Goal: Task Accomplishment & Management: Manage account settings

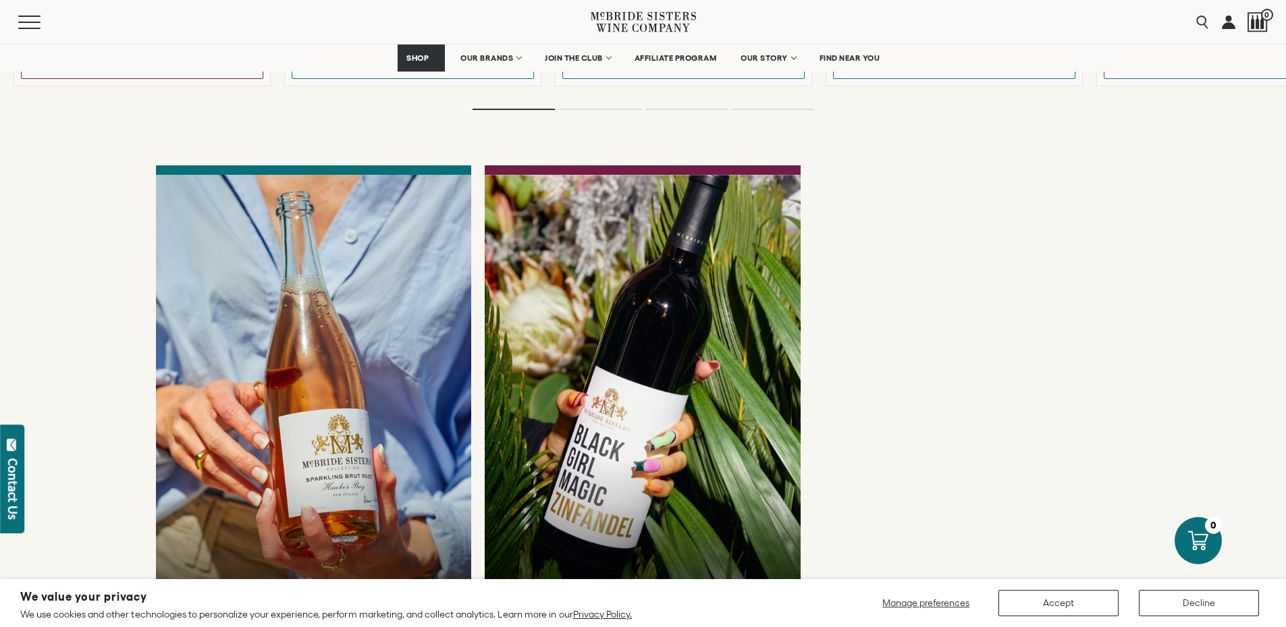
scroll to position [3579, 0]
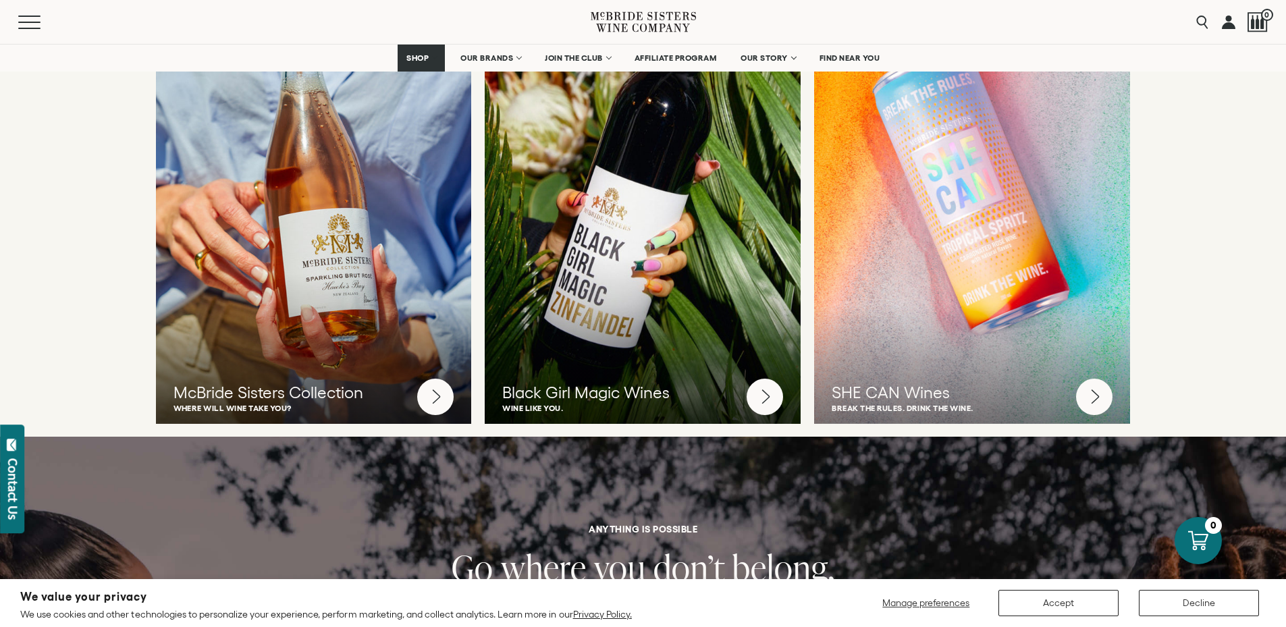
click at [1222, 20] on link at bounding box center [1229, 22] width 14 height 44
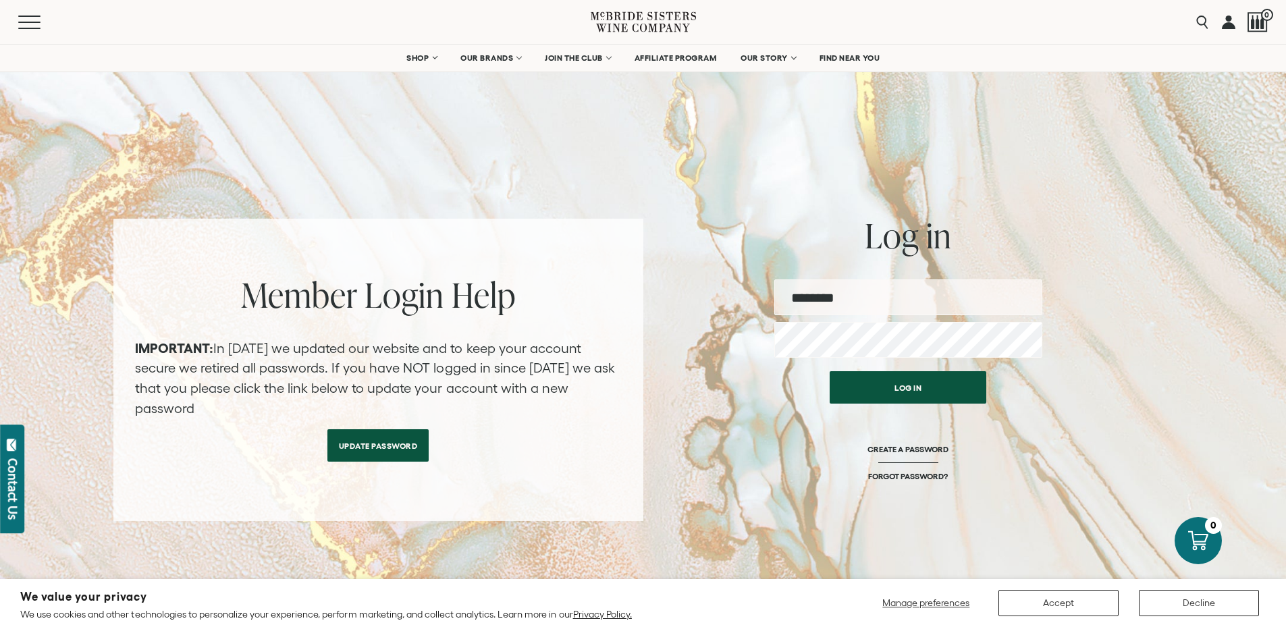
type input "**********"
click at [926, 380] on button "Log in" at bounding box center [908, 384] width 157 height 32
click at [898, 387] on button "Log in" at bounding box center [908, 384] width 157 height 32
click at [899, 387] on button "Log in" at bounding box center [908, 384] width 157 height 32
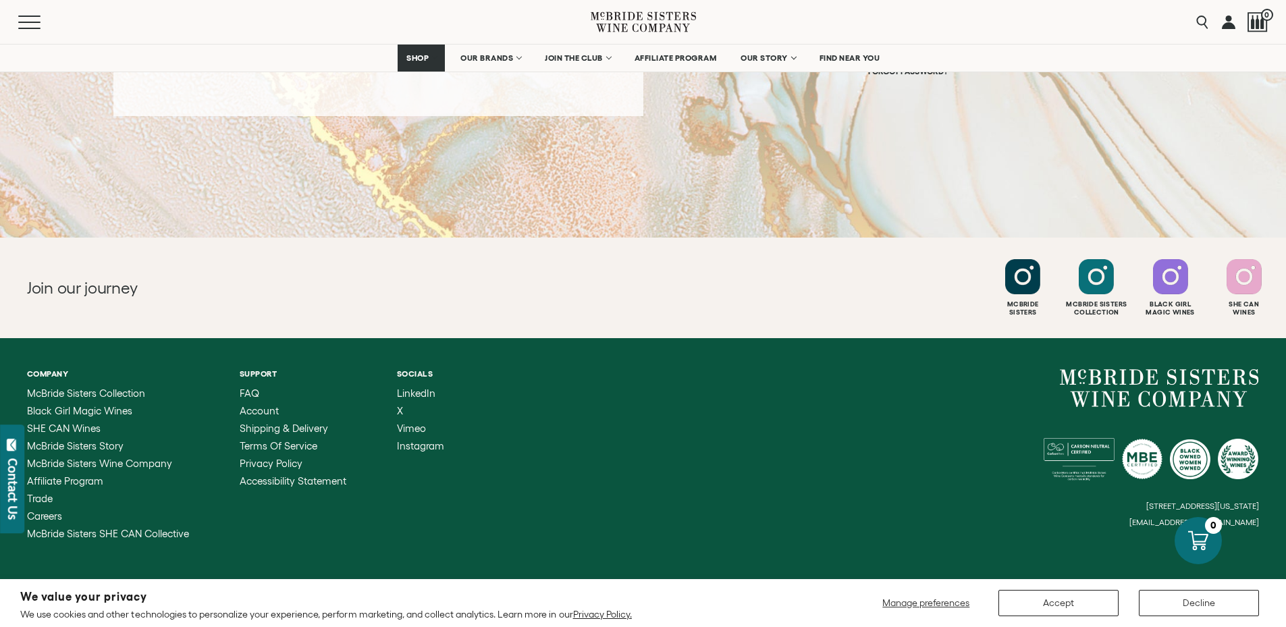
scroll to position [68, 0]
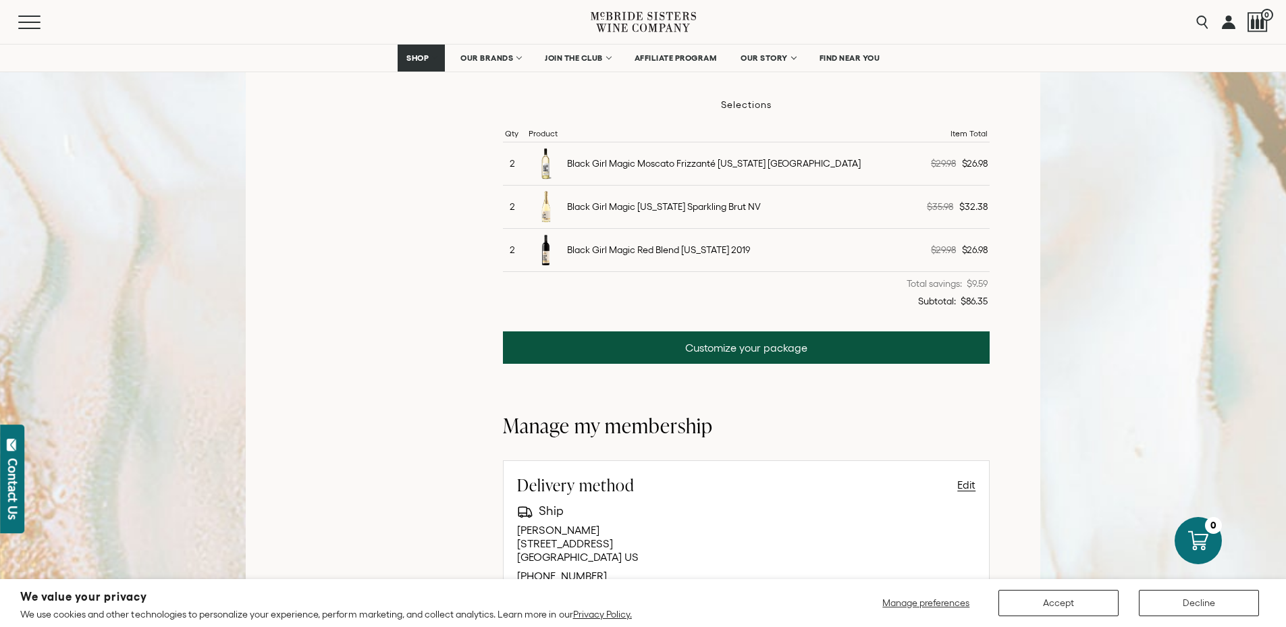
scroll to position [405, 0]
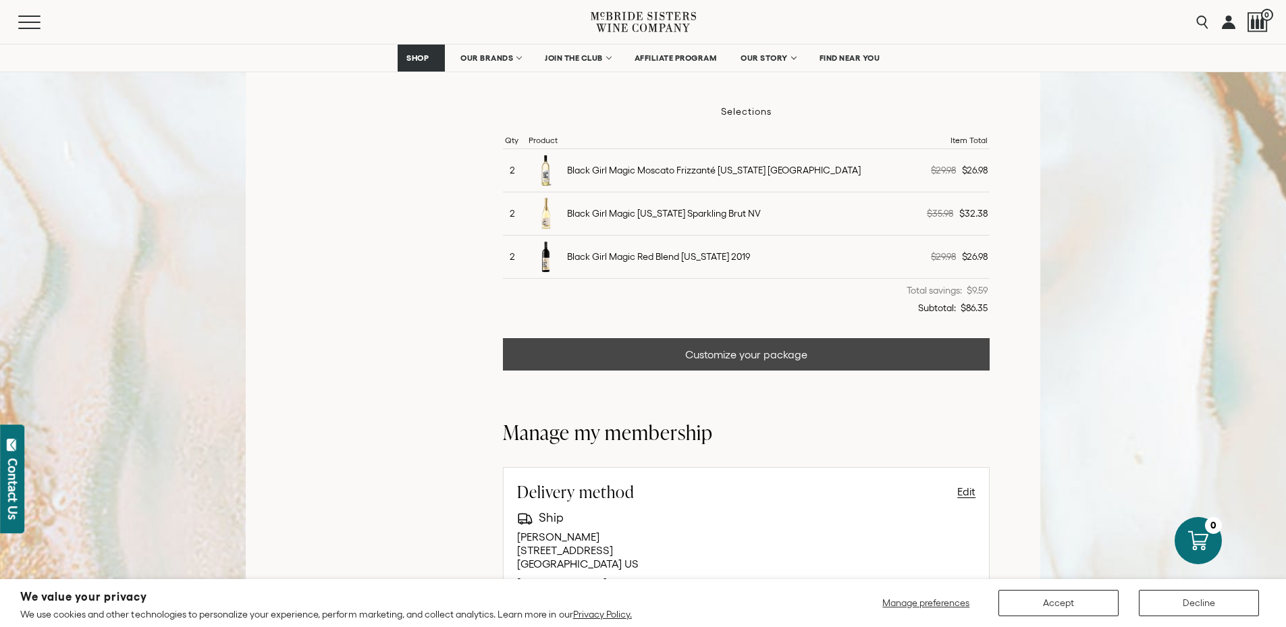
click at [599, 357] on link "Customize your package" at bounding box center [747, 354] width 488 height 32
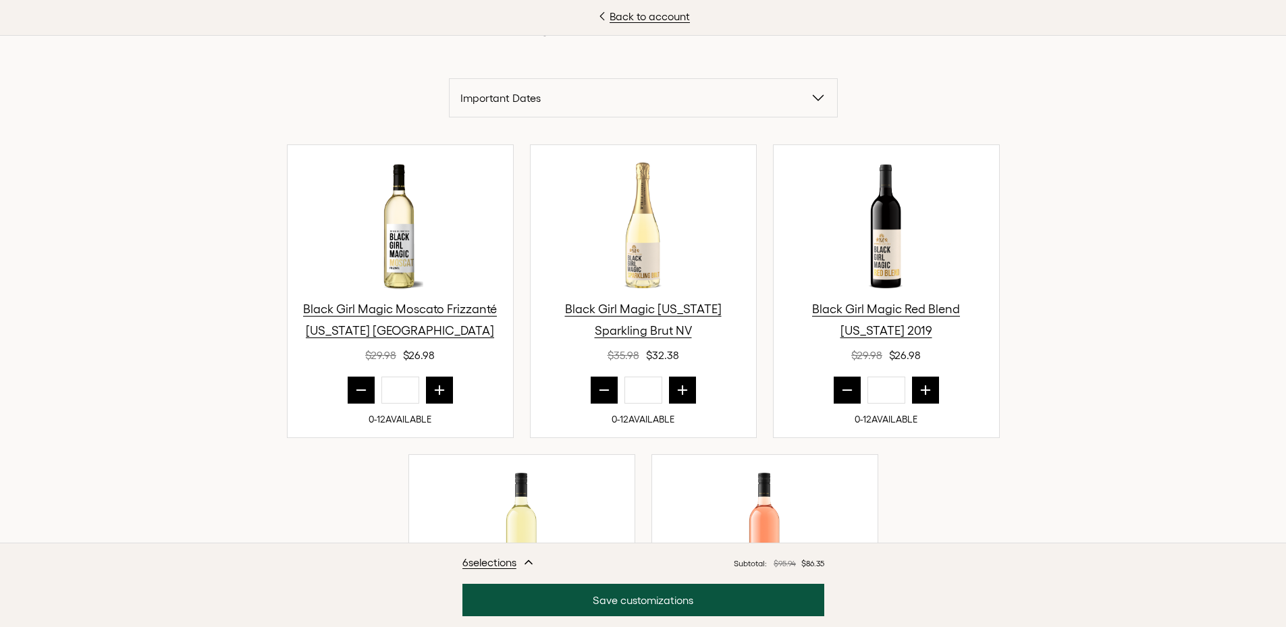
scroll to position [473, 0]
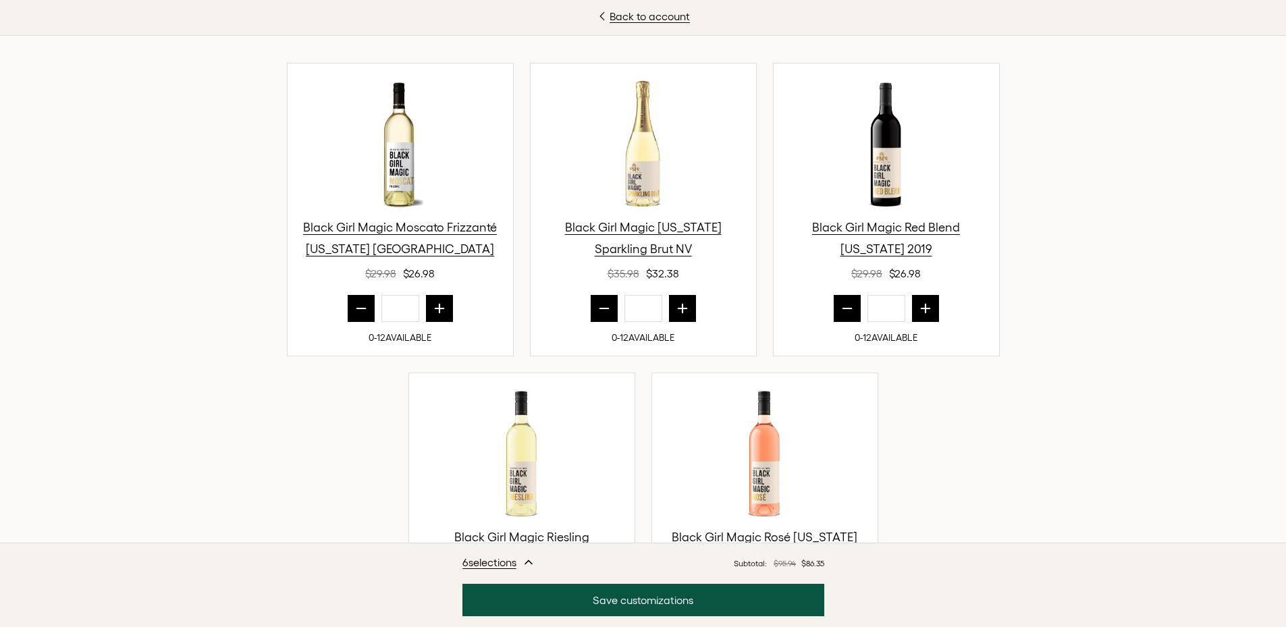
click at [355, 313] on icon "prior quantity" at bounding box center [362, 309] width 14 height 14
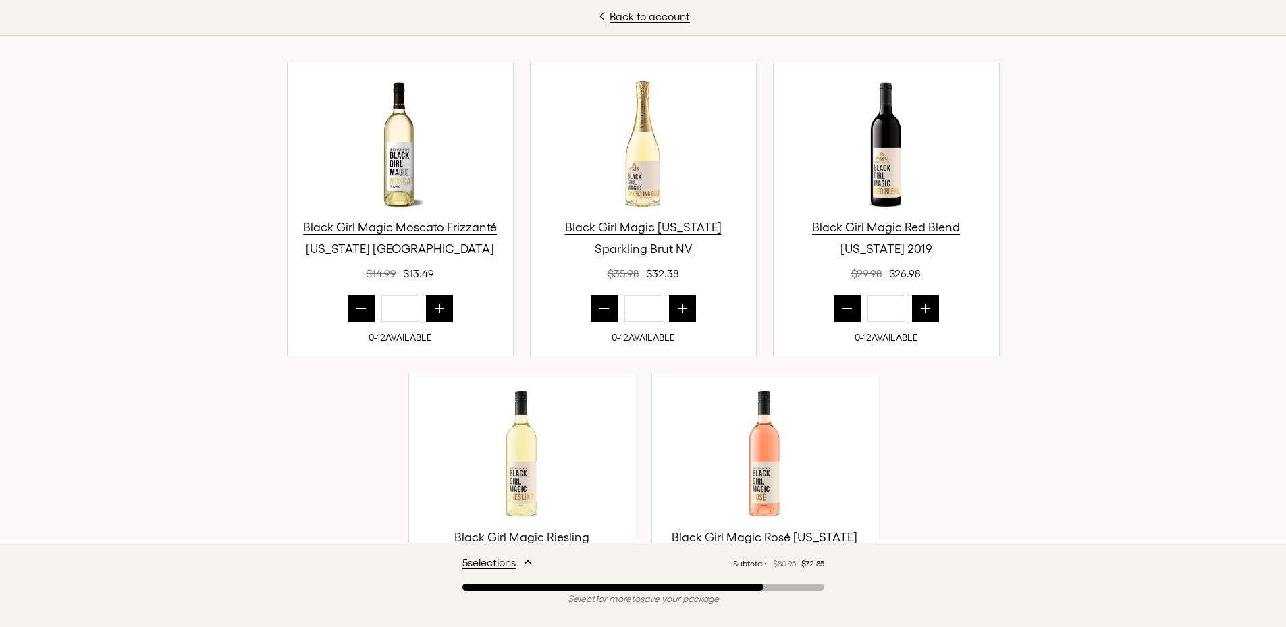
click at [355, 313] on icon "prior quantity" at bounding box center [362, 309] width 14 height 14
type input "*"
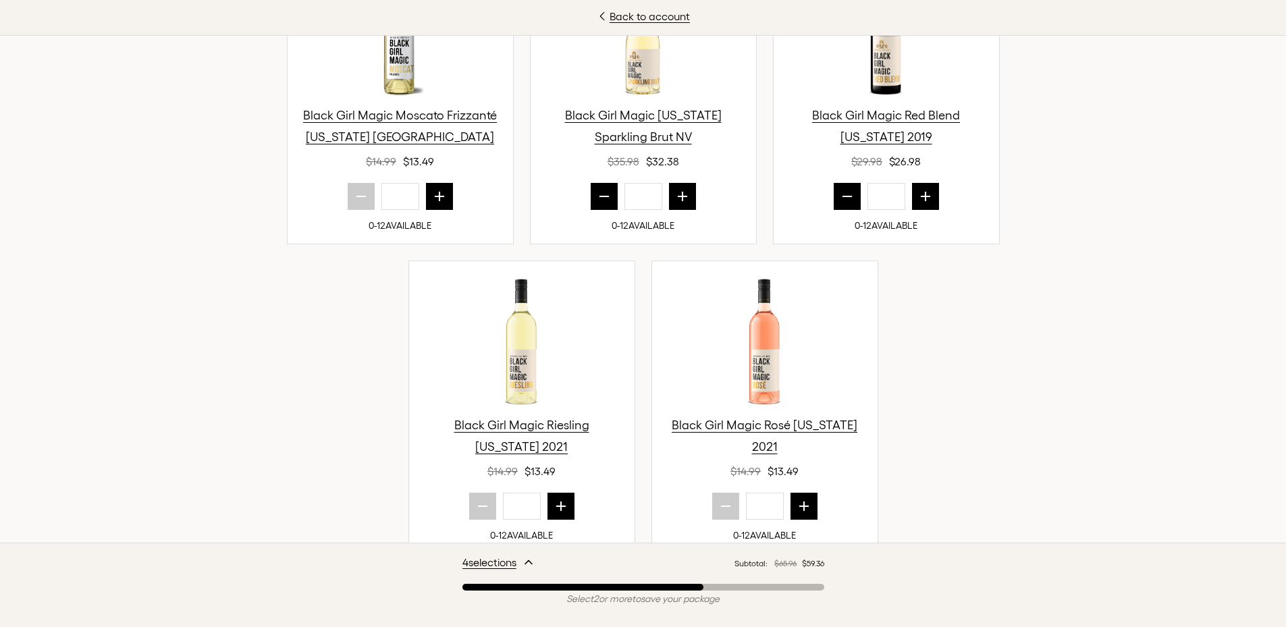
scroll to position [608, 0]
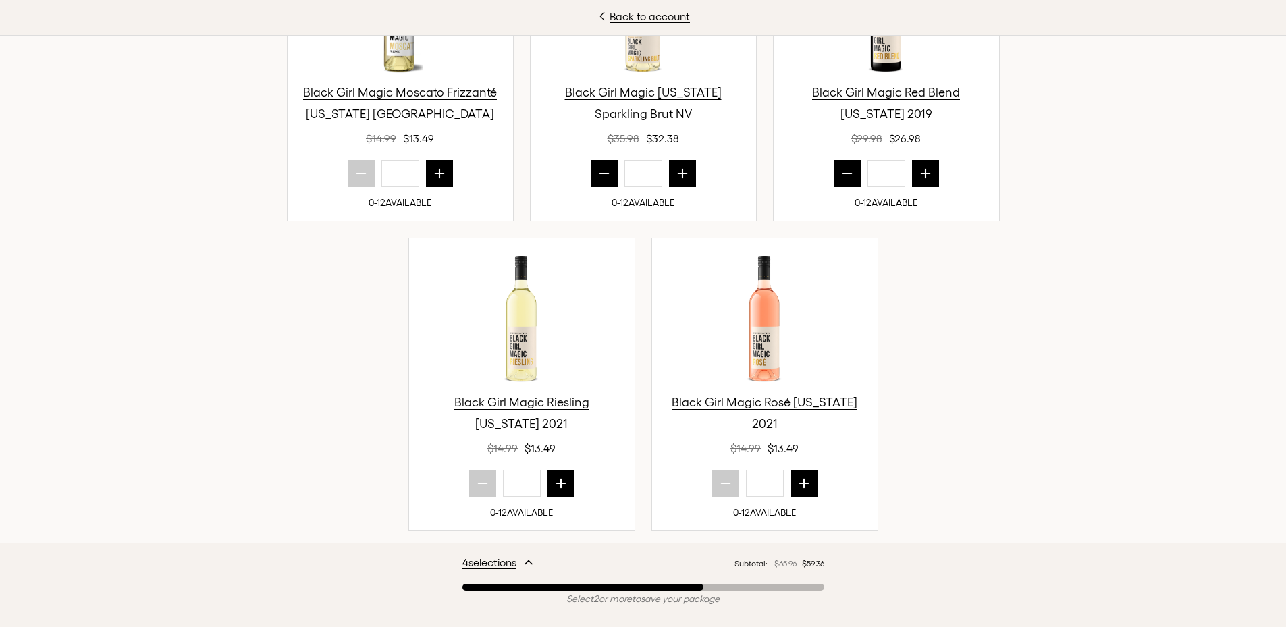
click at [548, 486] on button "next quantity" at bounding box center [561, 483] width 27 height 27
click at [554, 486] on icon "next quantity" at bounding box center [561, 484] width 14 height 14
type input "*"
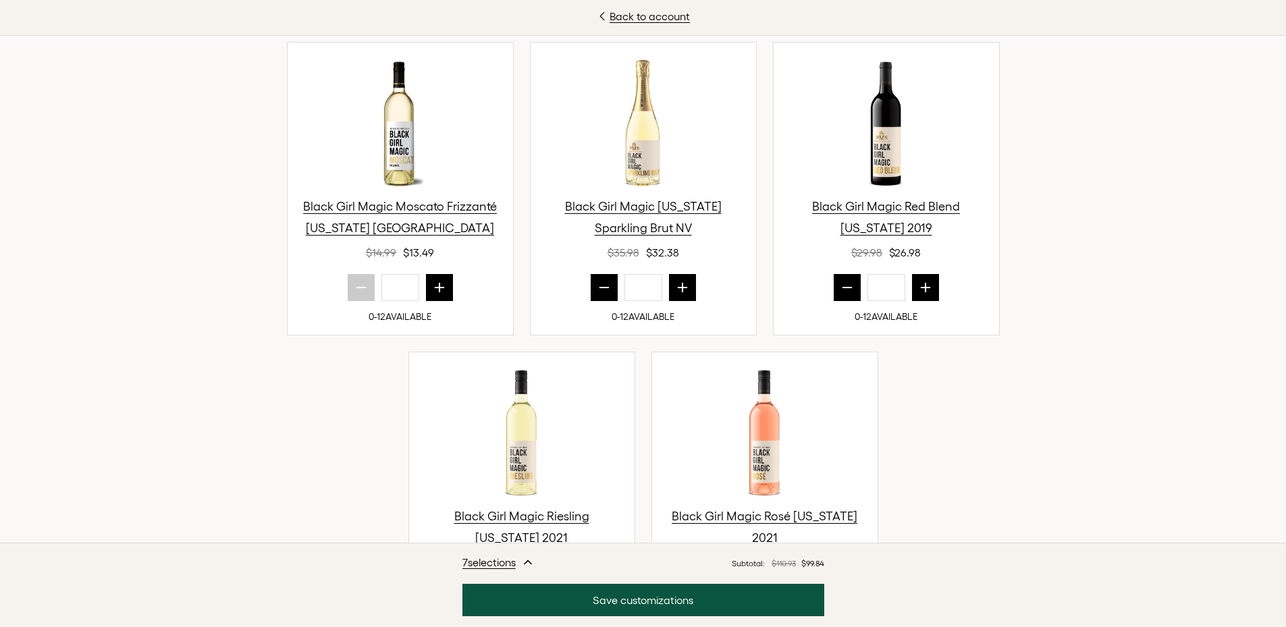
scroll to position [473, 0]
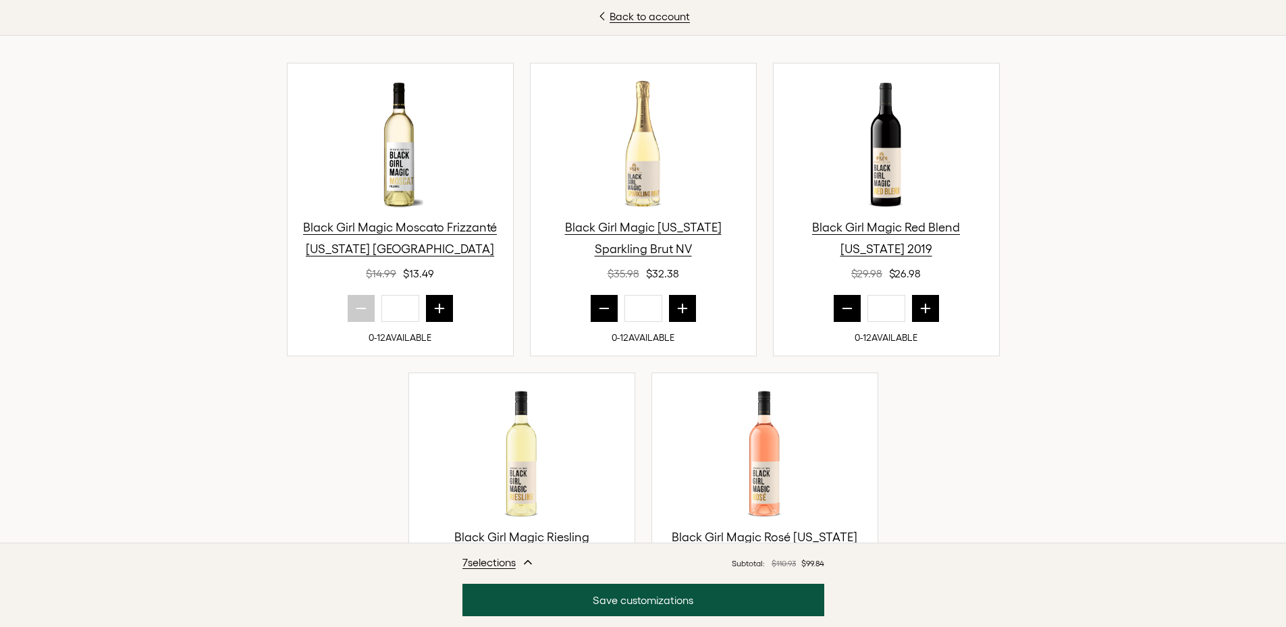
click at [600, 309] on icon "prior quantity" at bounding box center [604, 309] width 9 height 0
type input "*"
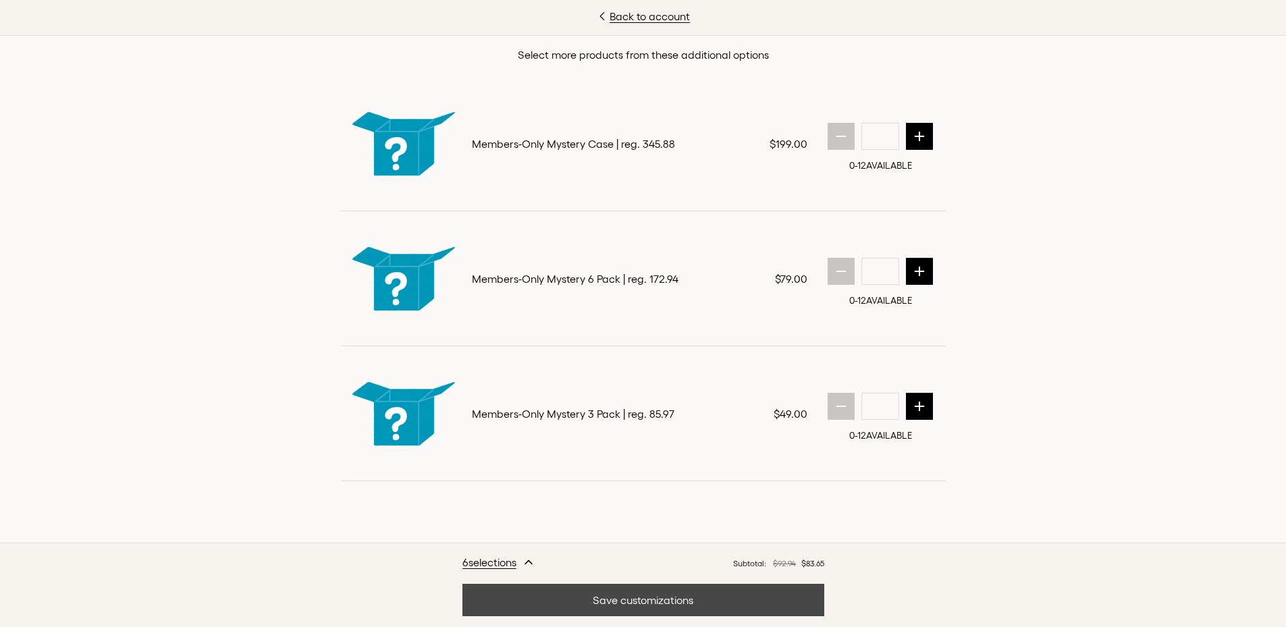
scroll to position [316, 0]
click at [604, 590] on button "Save customizations" at bounding box center [644, 600] width 362 height 32
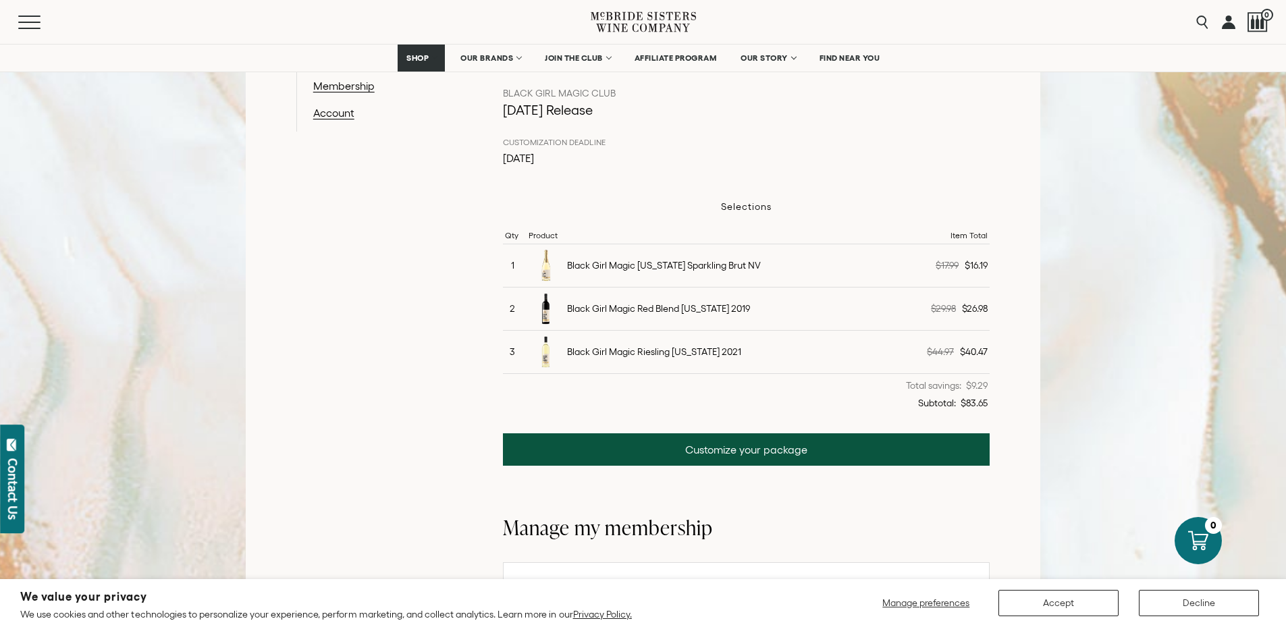
scroll to position [216, 0]
